Goal: Information Seeking & Learning: Find specific fact

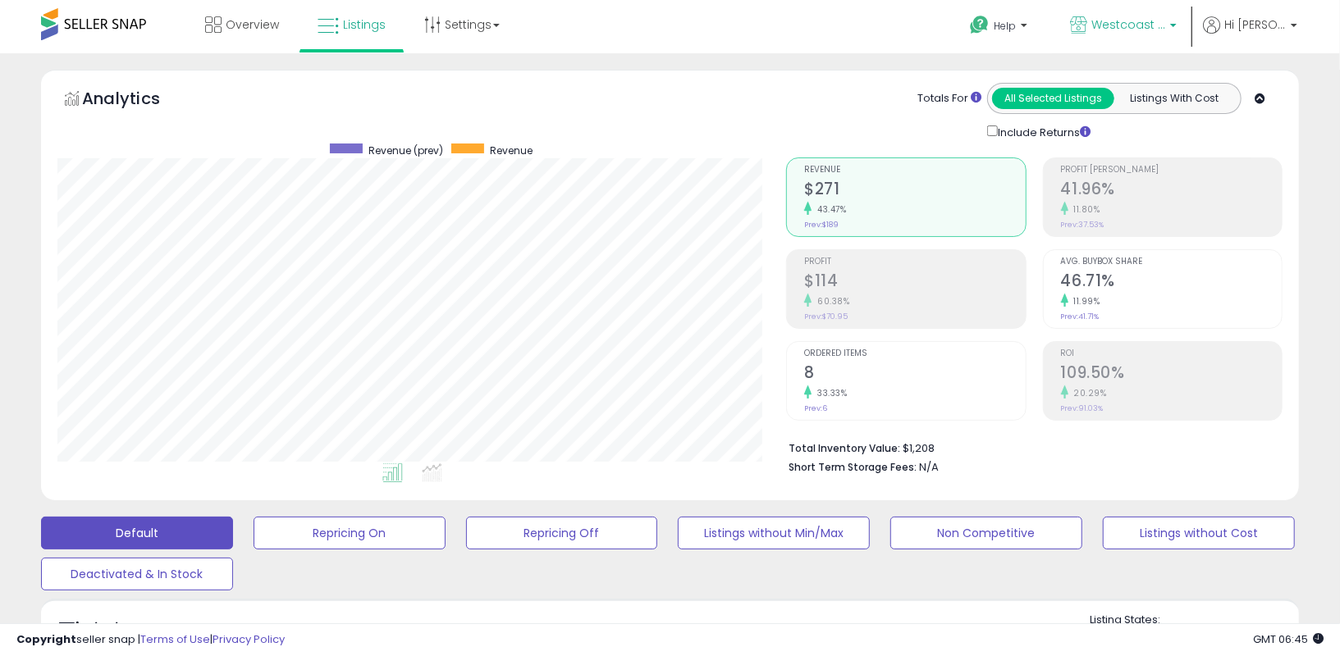
click at [1136, 26] on span "Westcoast Wellness" at bounding box center [1128, 24] width 74 height 16
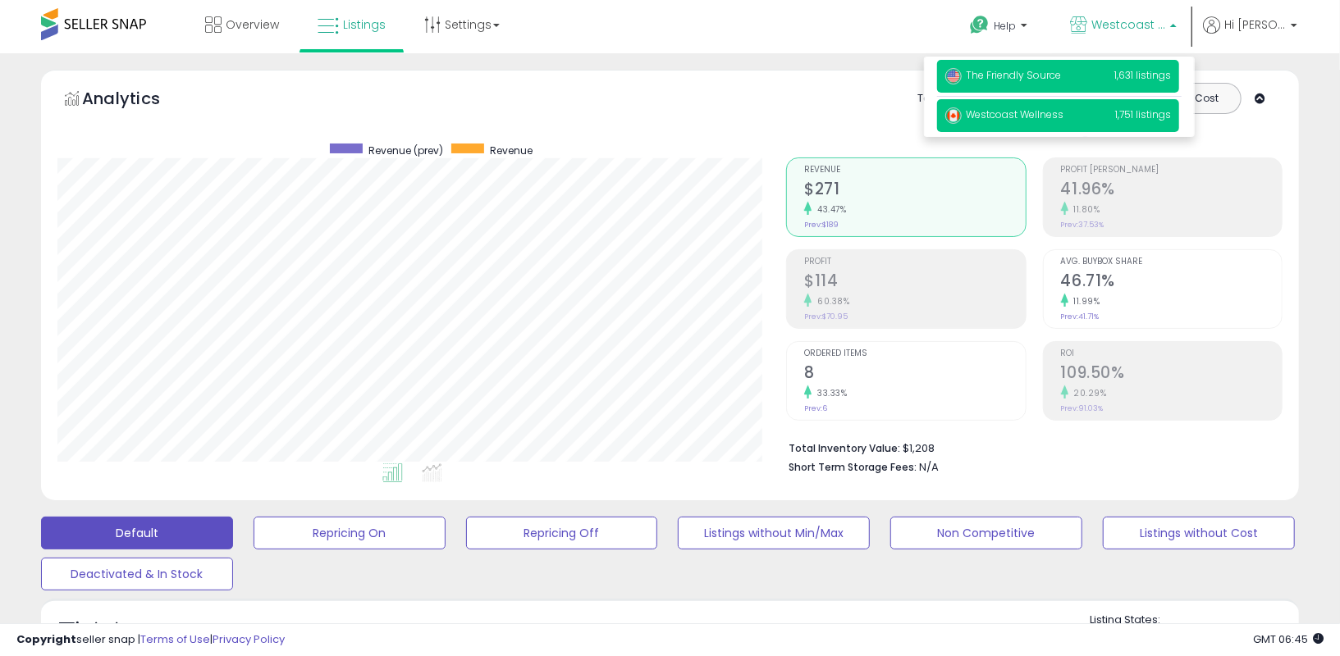
click at [1048, 70] on span "The Friendly Source" at bounding box center [1003, 75] width 116 height 14
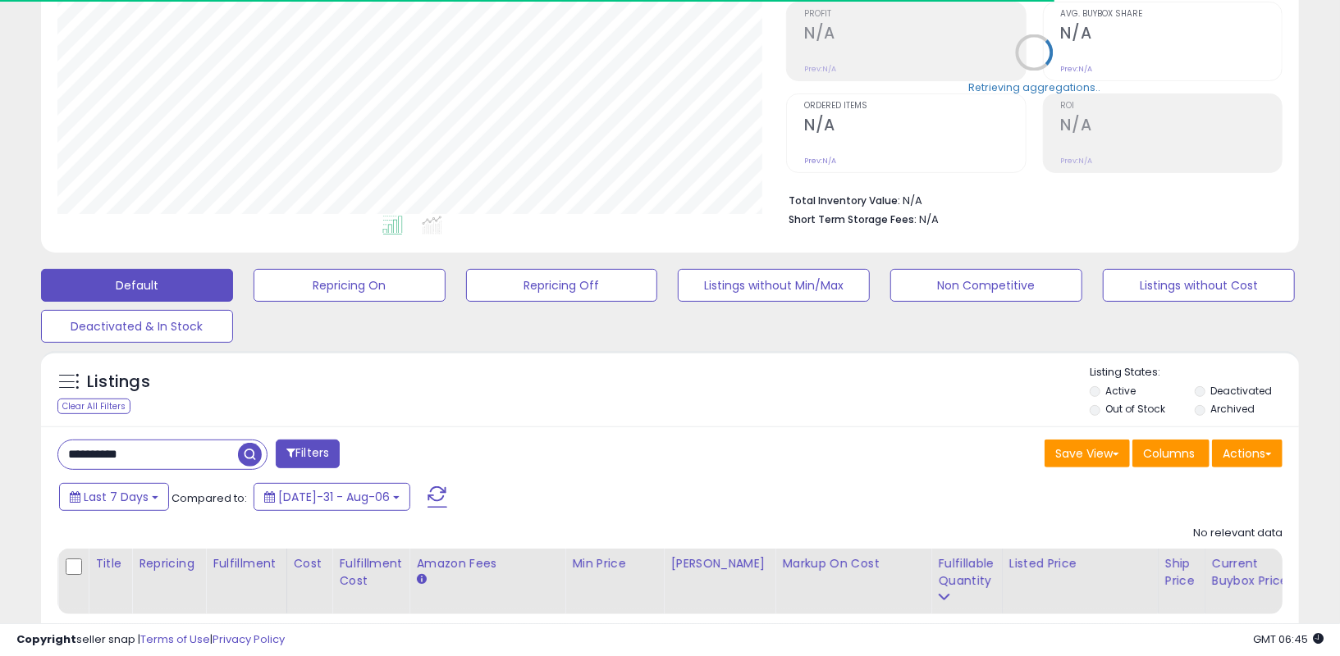
scroll to position [336, 728]
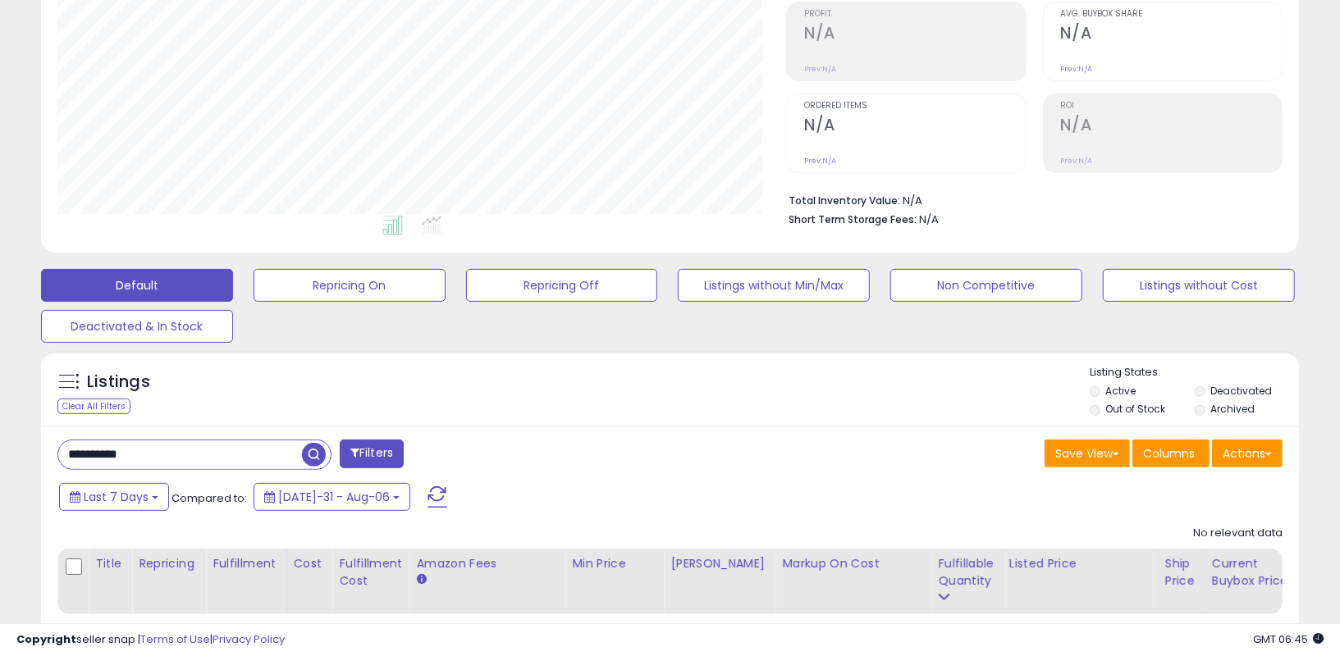
click at [120, 451] on input "**********" at bounding box center [180, 454] width 244 height 29
click at [120, 451] on input "**********" at bounding box center [207, 454] width 299 height 29
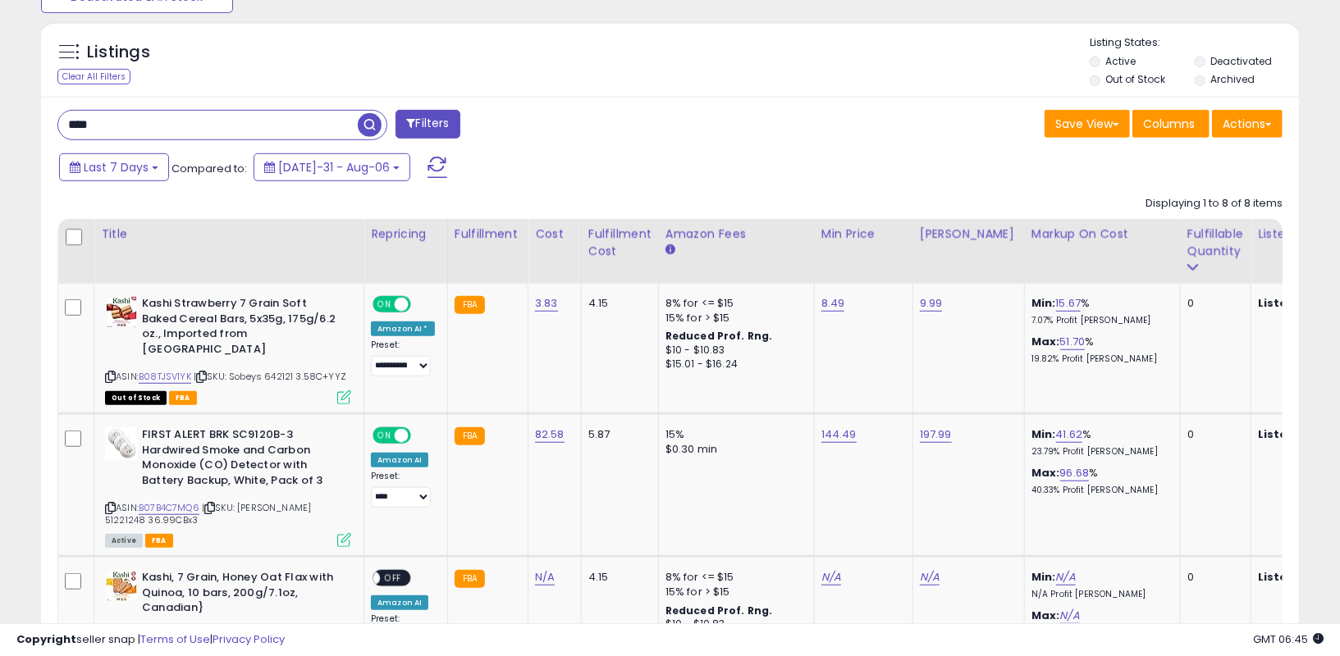
scroll to position [260, 0]
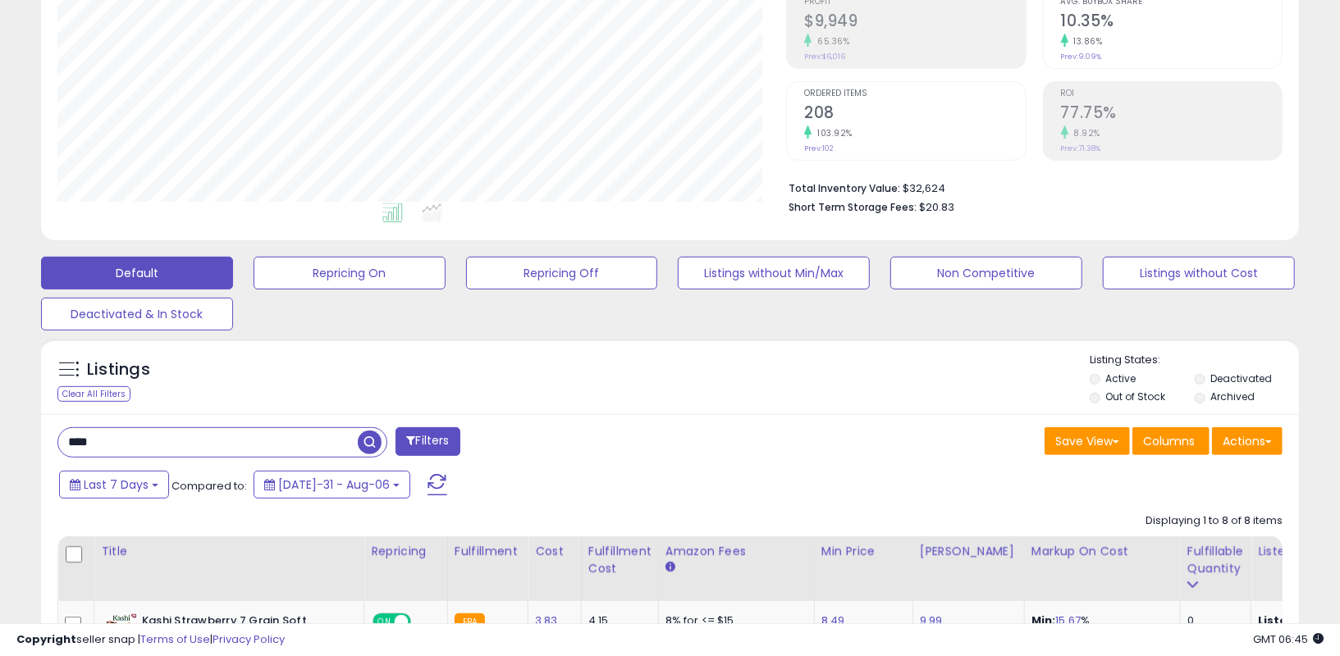
click at [127, 443] on input "****" at bounding box center [207, 442] width 299 height 29
type input "*********"
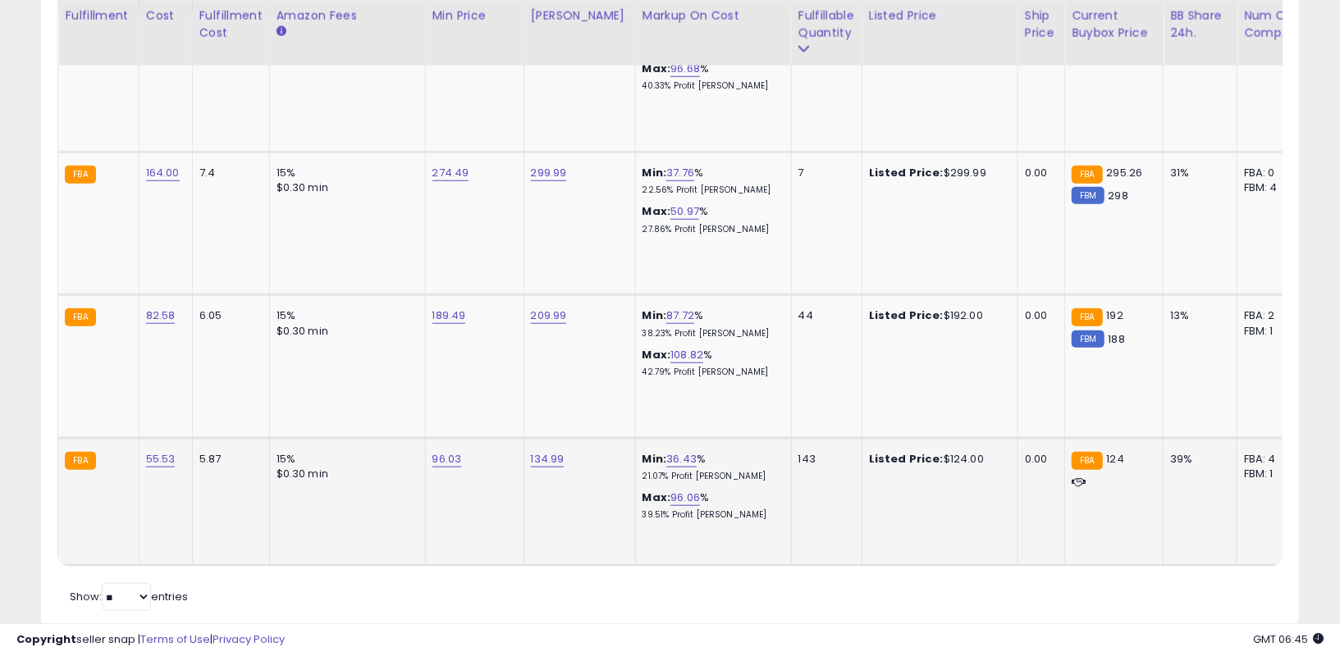
scroll to position [0, 0]
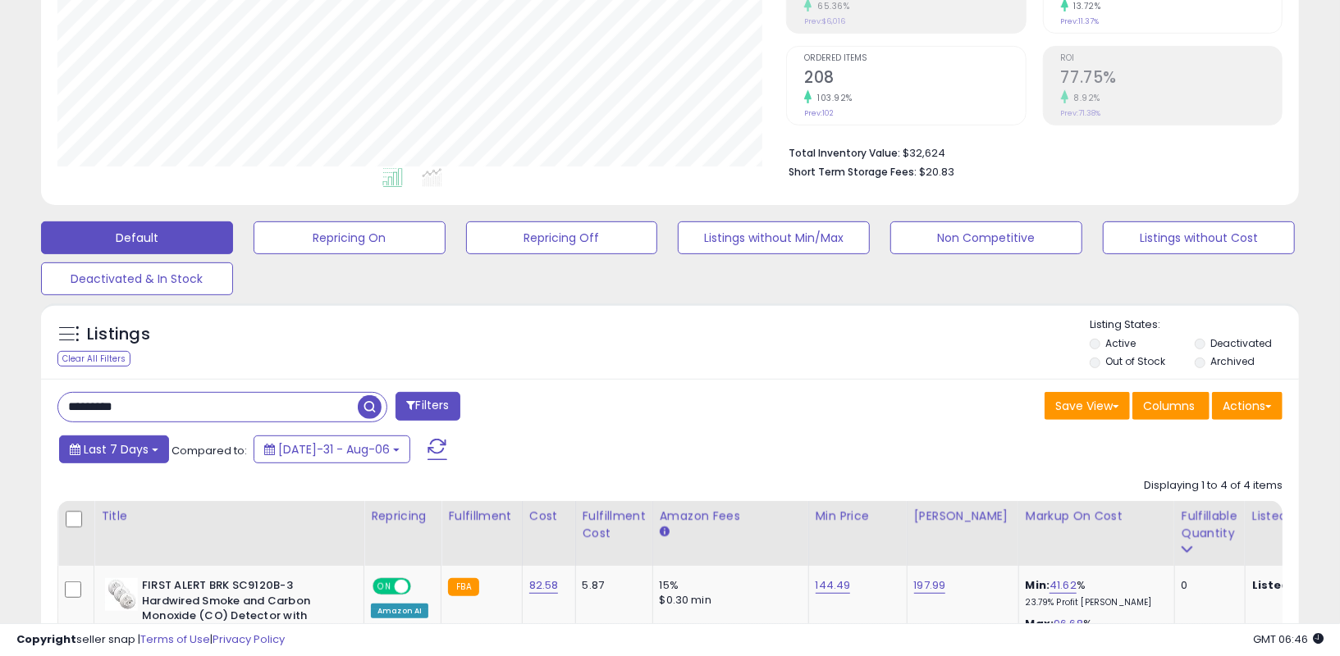
click at [113, 454] on span "Last 7 Days" at bounding box center [116, 449] width 65 height 16
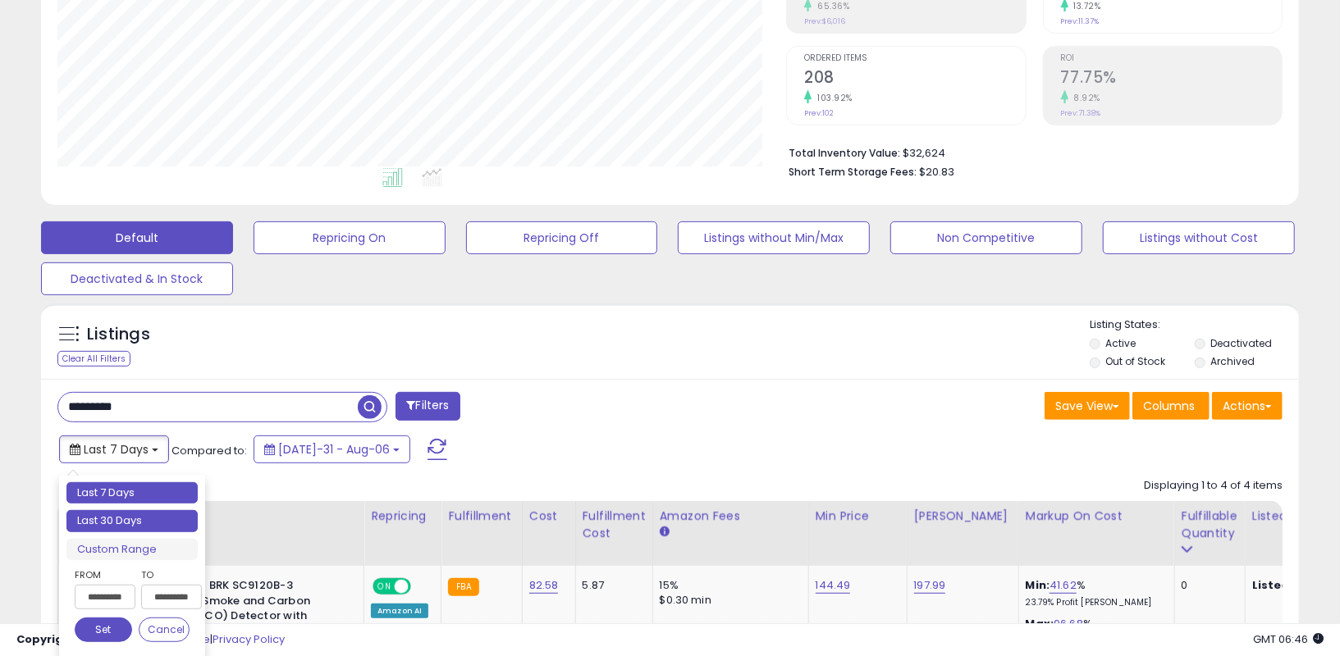
type input "**********"
click at [107, 514] on li "Last 30 Days" at bounding box center [131, 521] width 131 height 22
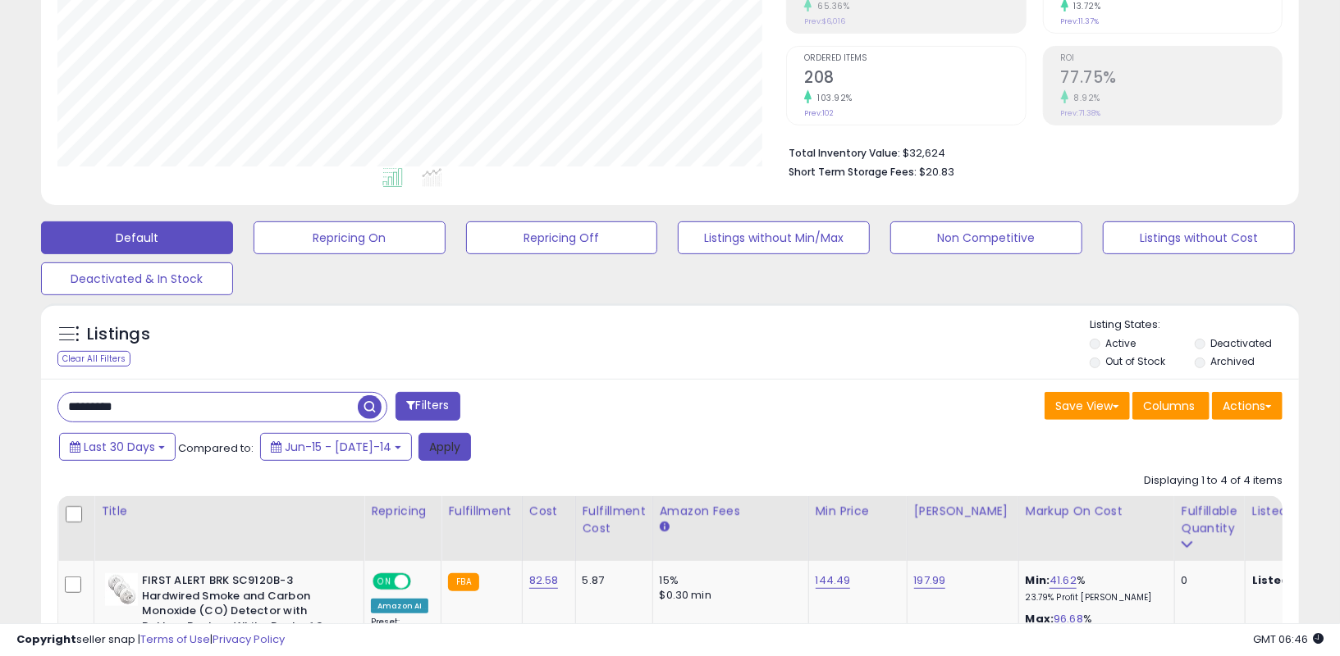
click at [425, 449] on button "Apply" at bounding box center [444, 447] width 52 height 28
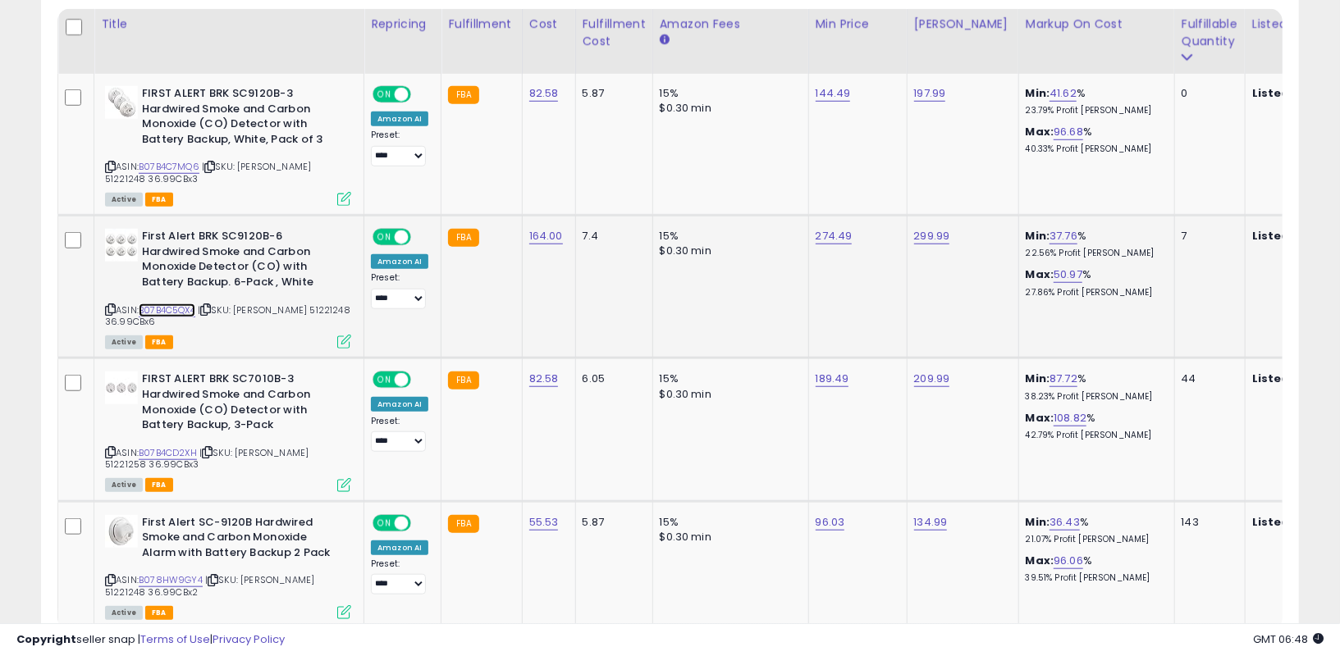
click at [192, 310] on link "B07B4C5QX4" at bounding box center [167, 311] width 57 height 14
click at [110, 308] on icon at bounding box center [110, 309] width 11 height 9
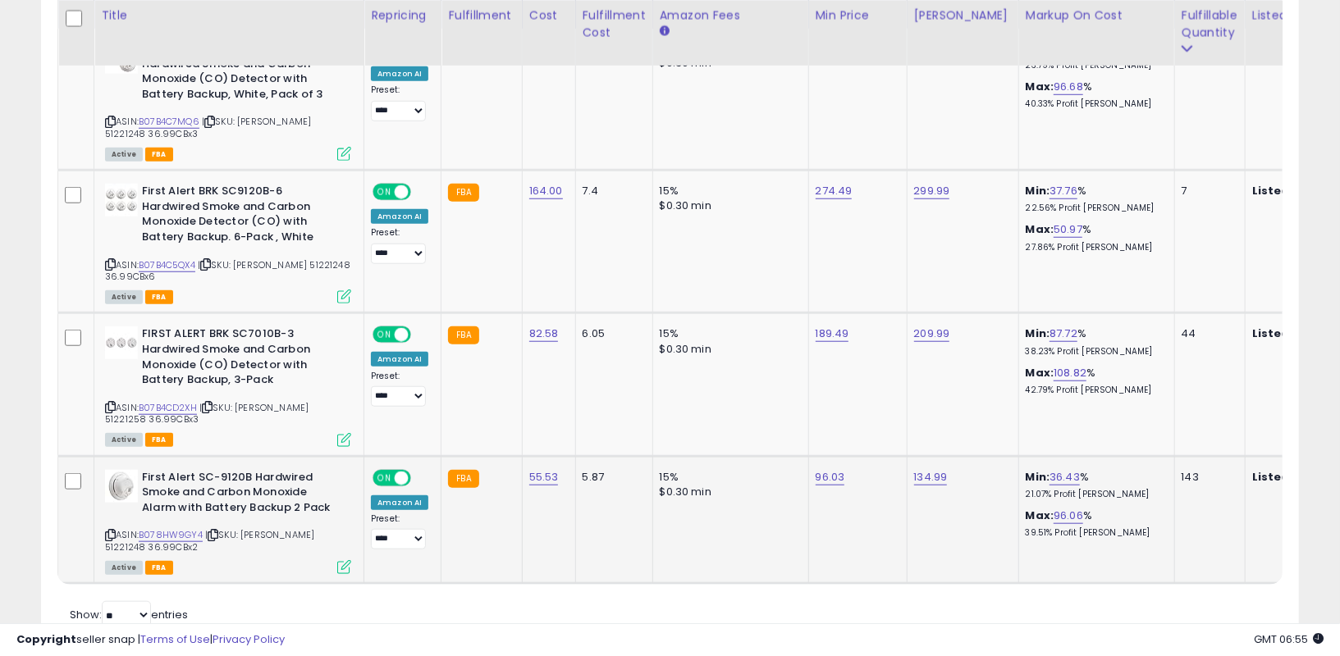
click at [110, 533] on icon at bounding box center [110, 535] width 11 height 9
click at [258, 406] on span "| SKU: Rona Kash 51221258 36.99CBx3" at bounding box center [206, 413] width 203 height 25
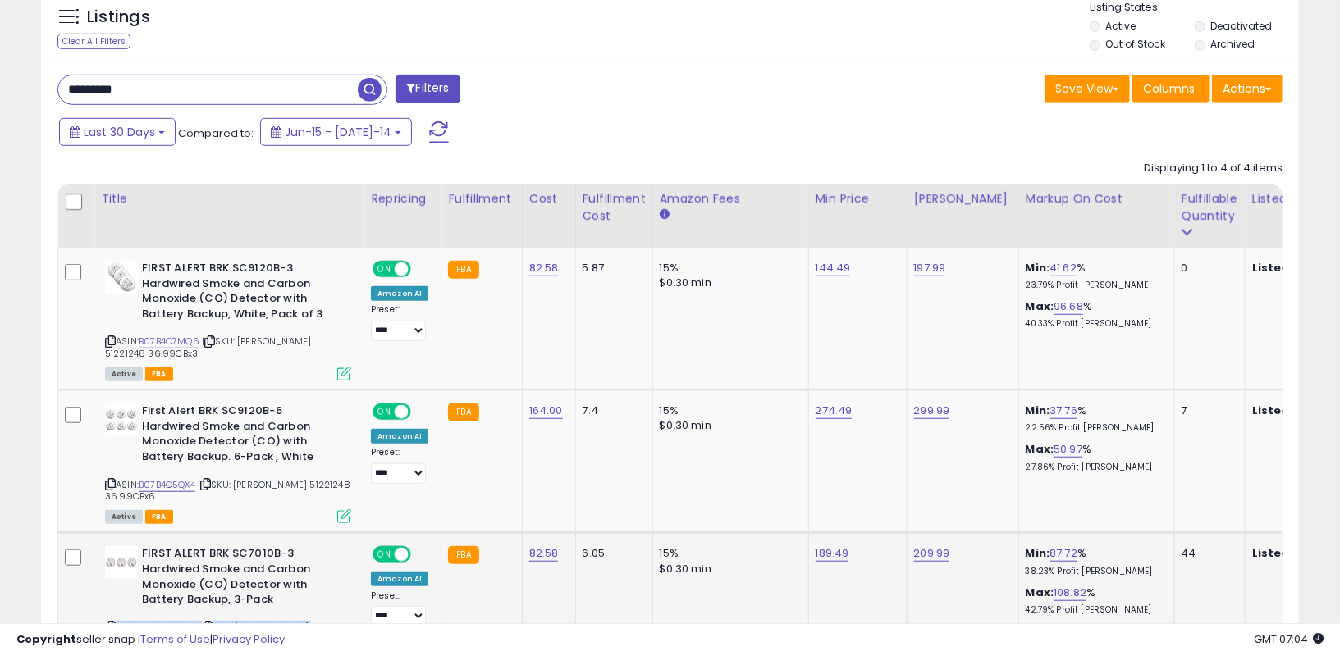
scroll to position [561, 0]
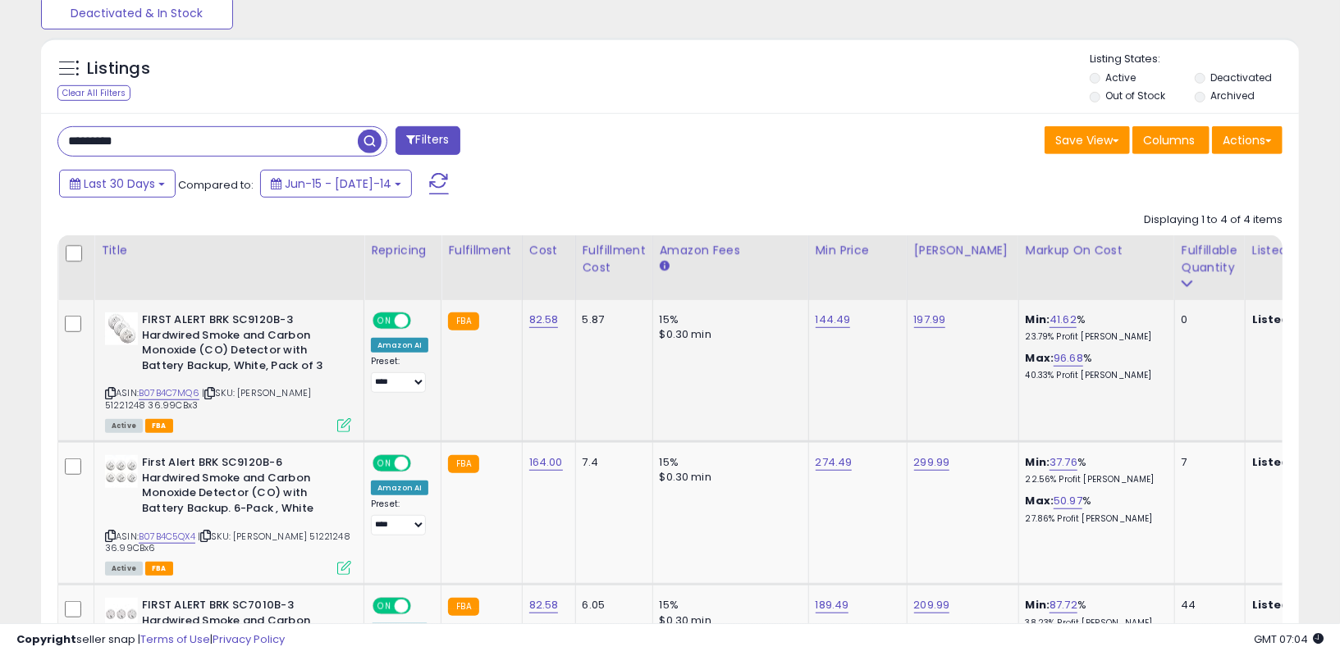
click at [301, 397] on span "| SKU: Rona Kash 51221248 36.99CBx3" at bounding box center [208, 398] width 206 height 25
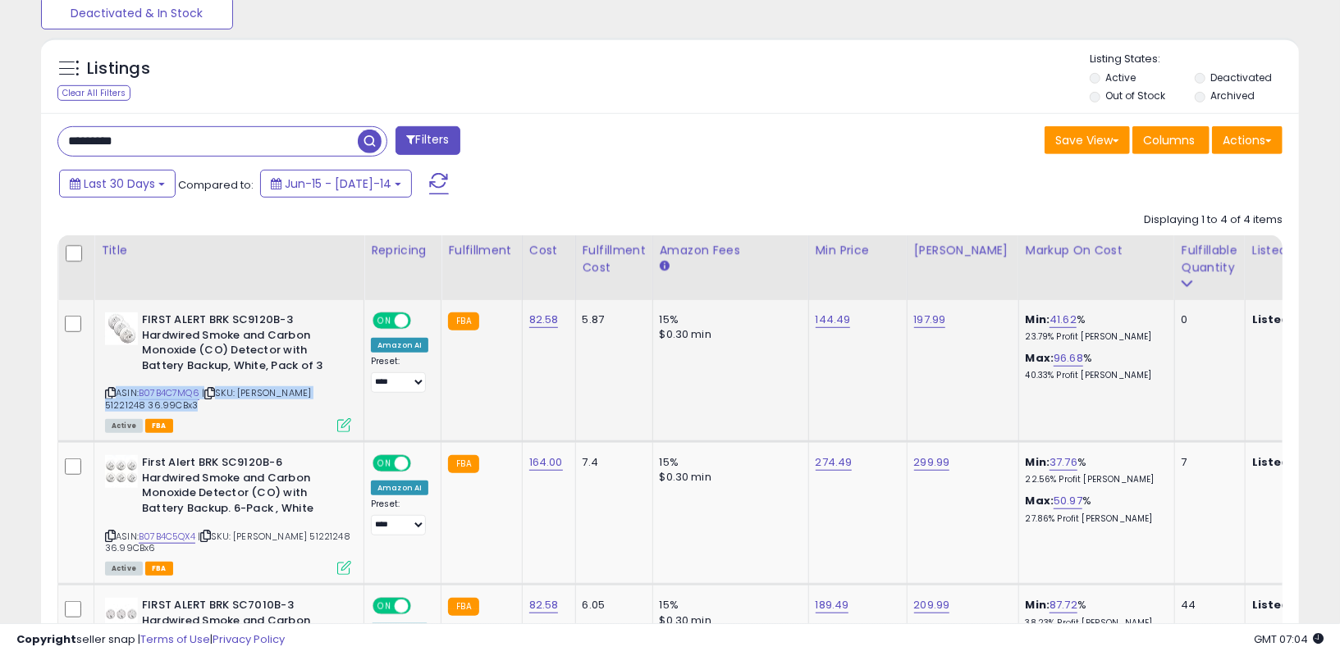
click at [300, 397] on span "| SKU: Rona Kash 51221248 36.99CBx3" at bounding box center [208, 398] width 206 height 25
click at [259, 399] on span "| SKU: Rona Kash 51221248 36.99CBx3" at bounding box center [208, 398] width 206 height 25
drag, startPoint x: 244, startPoint y: 392, endPoint x: 273, endPoint y: 407, distance: 33.0
click at [273, 407] on div "ASIN: B07B4C7MQ6 | SKU: Rona Kash 51221248 36.99CBx3 Active FBA" at bounding box center [228, 372] width 246 height 118
copy span "Rona Kash 51221248 36.99CBx3"
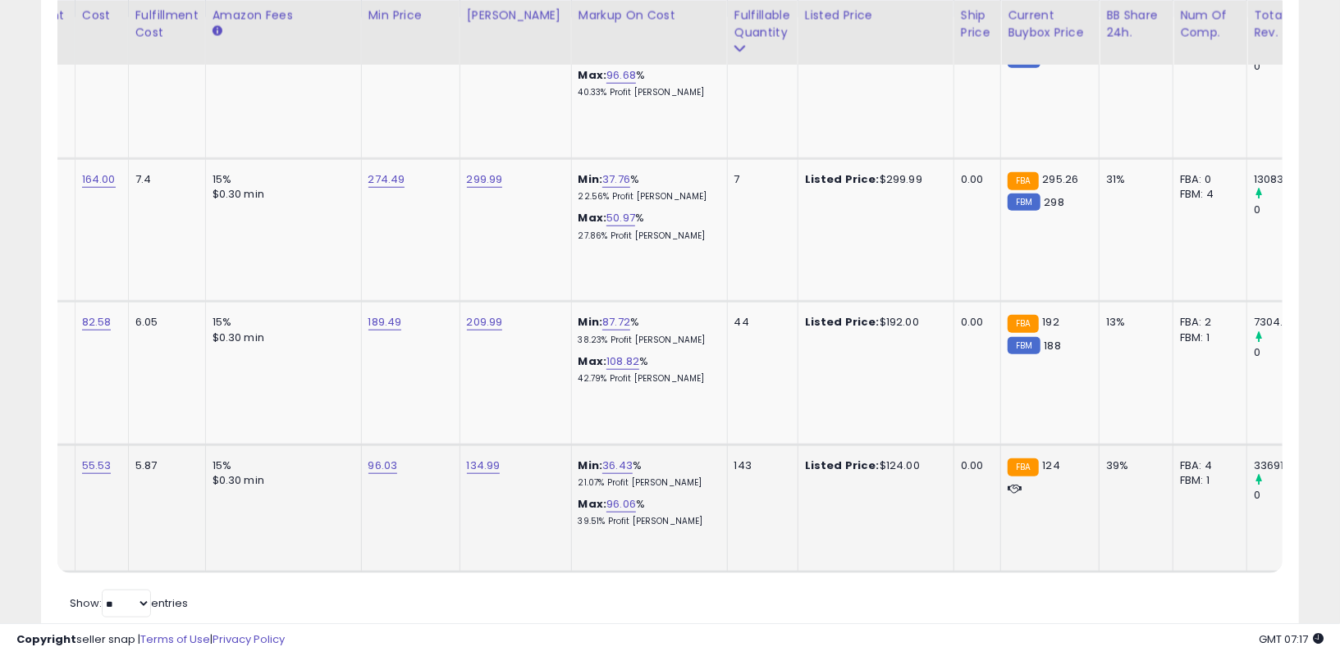
scroll to position [0, 0]
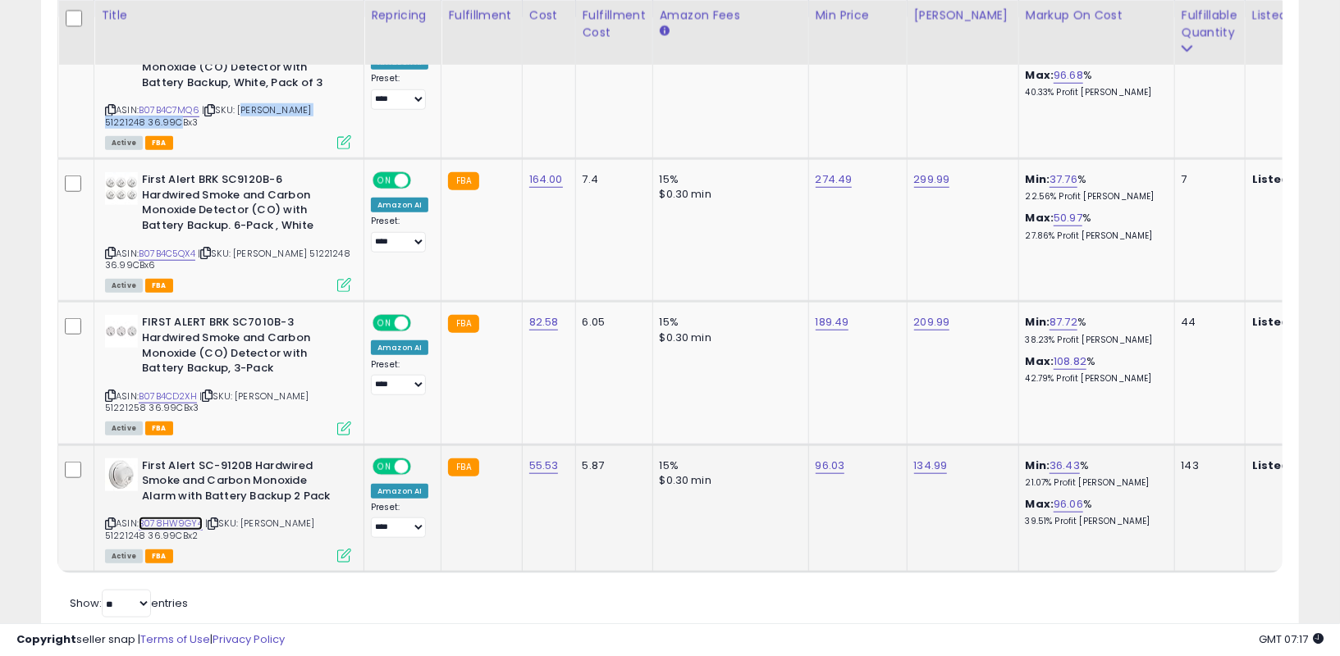
click at [182, 525] on link "B078HW9GY4" at bounding box center [171, 524] width 64 height 14
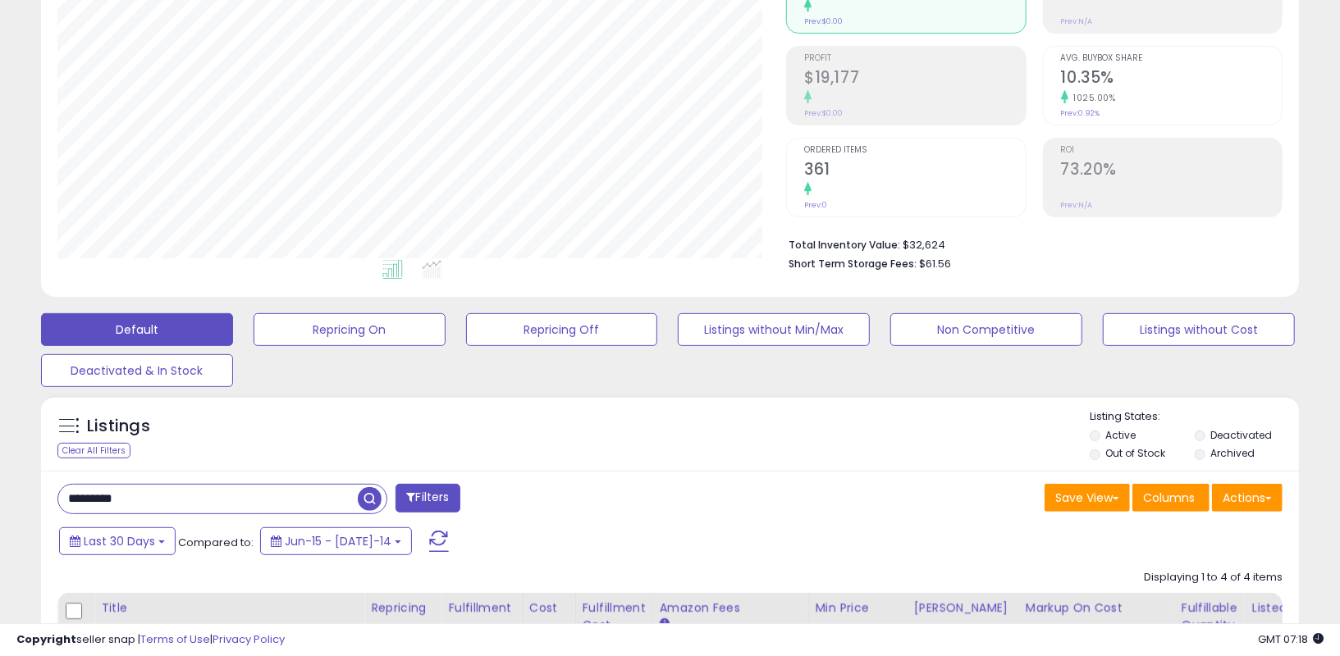
scroll to position [179, 0]
